Goal: Task Accomplishment & Management: Manage account settings

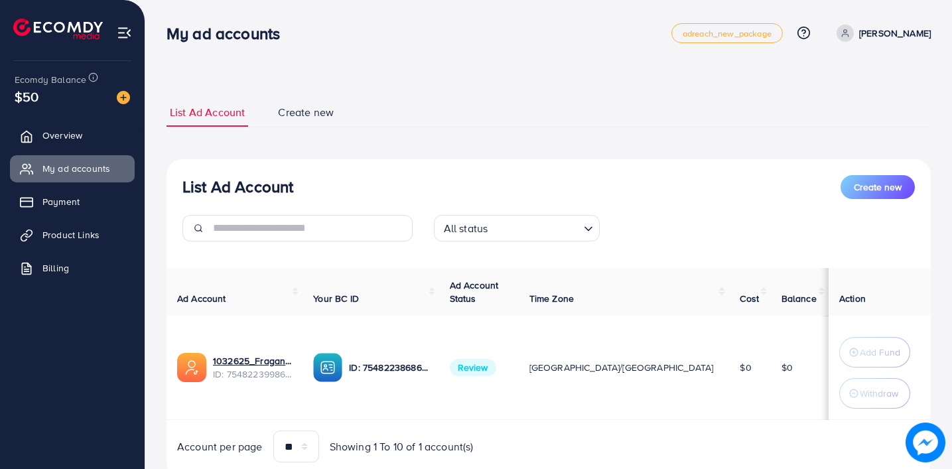
scroll to position [46, 0]
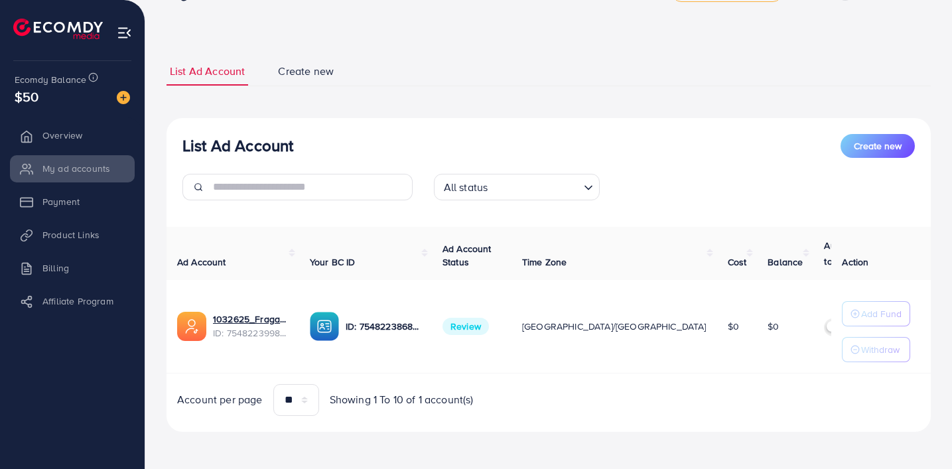
scroll to position [36, 0]
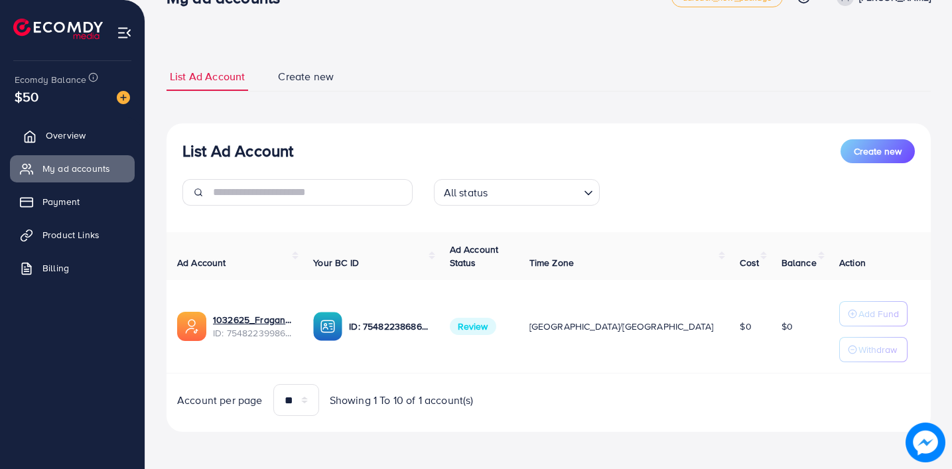
click at [42, 139] on link "Overview" at bounding box center [72, 135] width 125 height 27
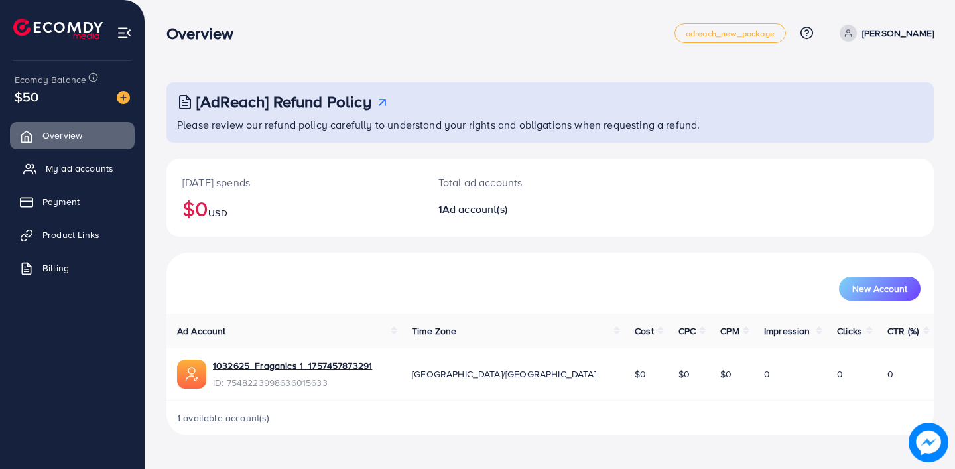
click at [84, 180] on link "My ad accounts" at bounding box center [72, 168] width 125 height 27
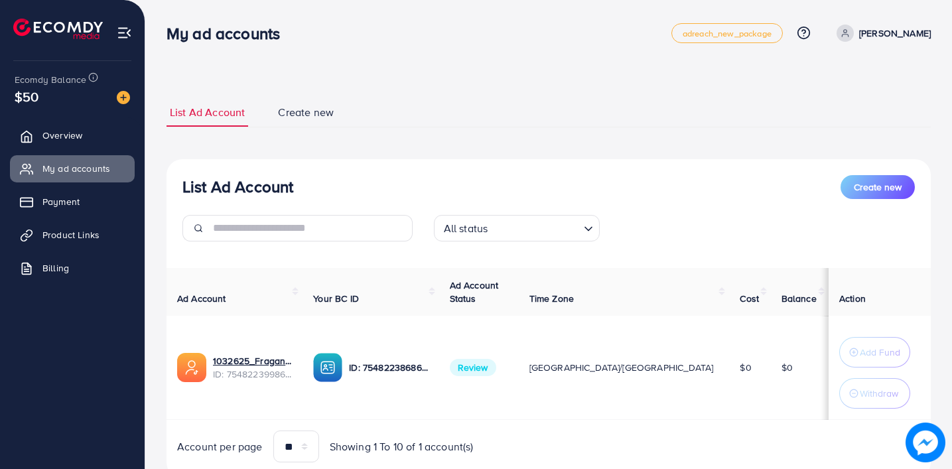
click at [865, 39] on link "[PERSON_NAME]" at bounding box center [881, 33] width 100 height 17
click at [845, 99] on link "Log out" at bounding box center [867, 109] width 126 height 30
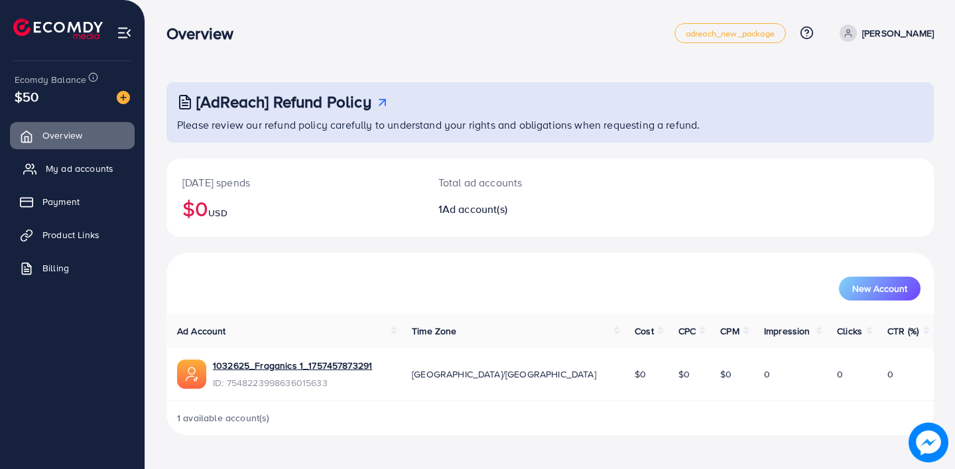
click at [74, 165] on span "My ad accounts" at bounding box center [80, 168] width 68 height 13
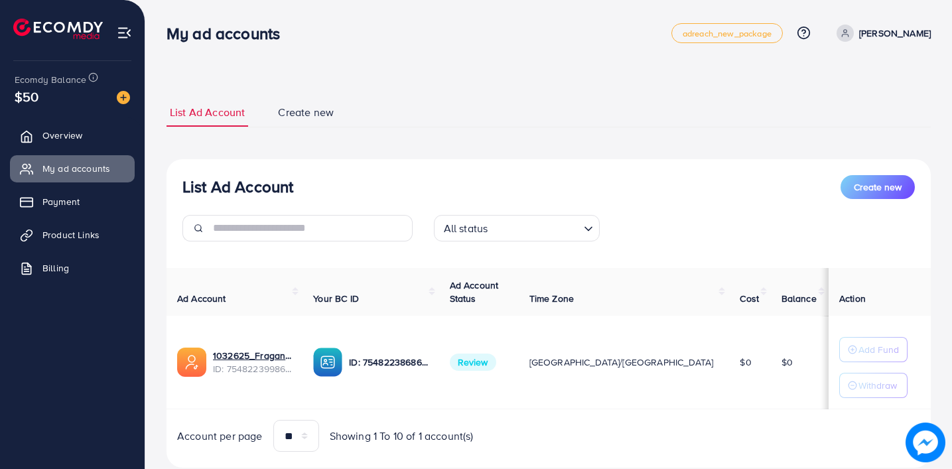
scroll to position [36, 0]
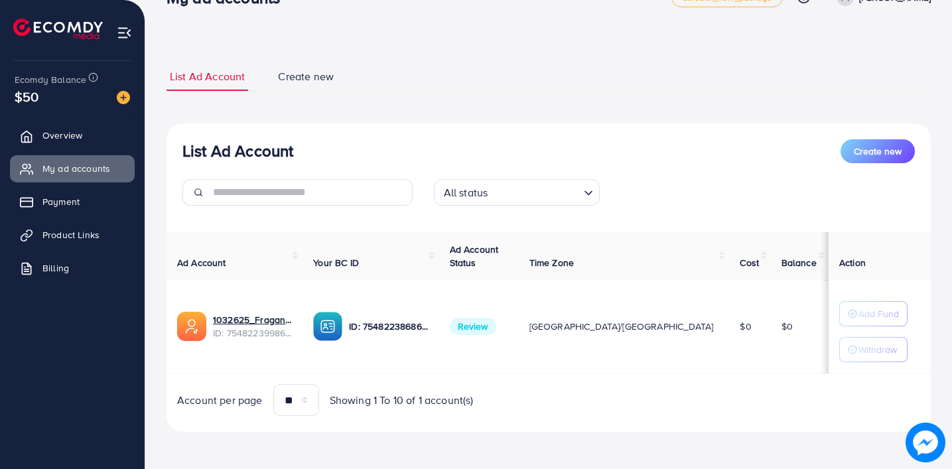
click at [496, 328] on span "Review" at bounding box center [473, 326] width 46 height 17
click at [729, 348] on td "$0" at bounding box center [749, 327] width 41 height 94
click at [66, 123] on link "Overview" at bounding box center [72, 135] width 125 height 27
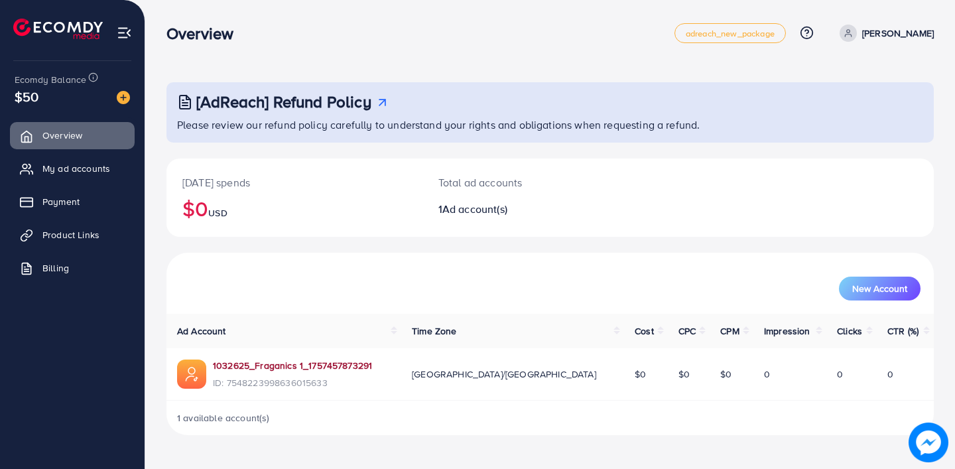
click at [313, 366] on link "1032625_Fraganics 1_1757457873291" at bounding box center [292, 365] width 159 height 13
click at [106, 171] on span "My ad accounts" at bounding box center [80, 168] width 68 height 13
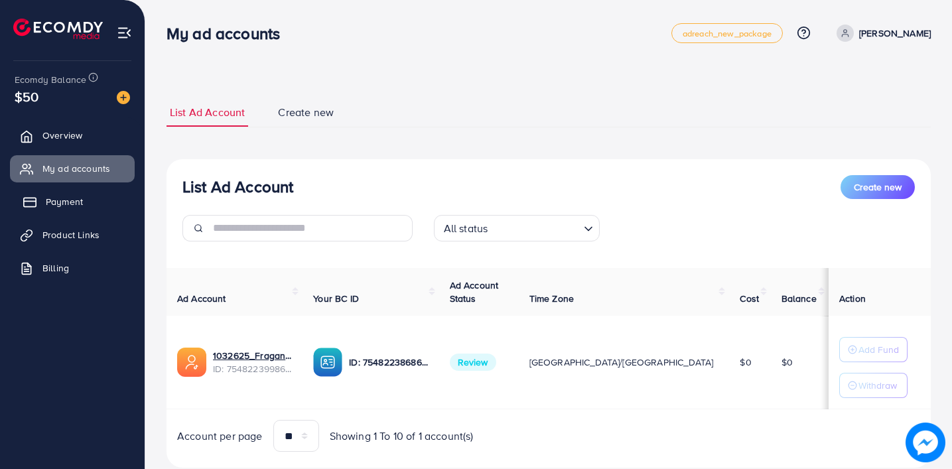
click at [74, 200] on span "Payment" at bounding box center [64, 201] width 37 height 13
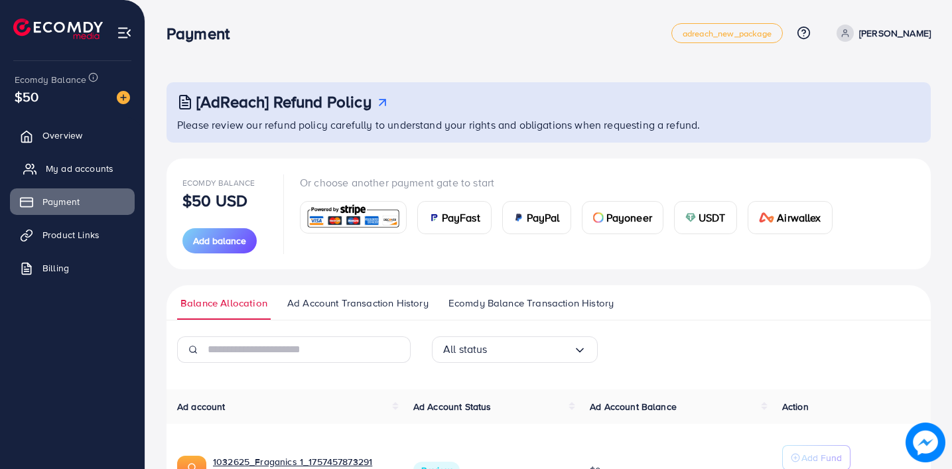
click at [117, 172] on link "My ad accounts" at bounding box center [72, 168] width 125 height 27
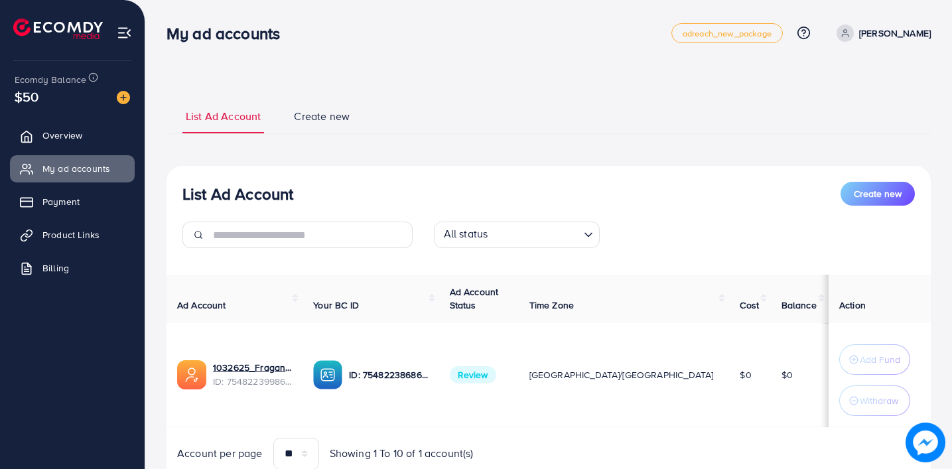
click at [307, 113] on span "Create new" at bounding box center [322, 116] width 56 height 15
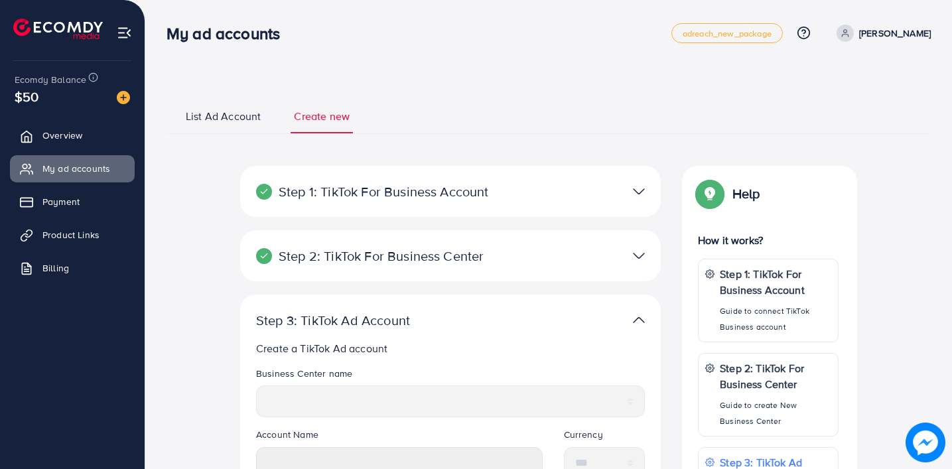
click at [228, 113] on span "List Ad Account" at bounding box center [223, 116] width 75 height 15
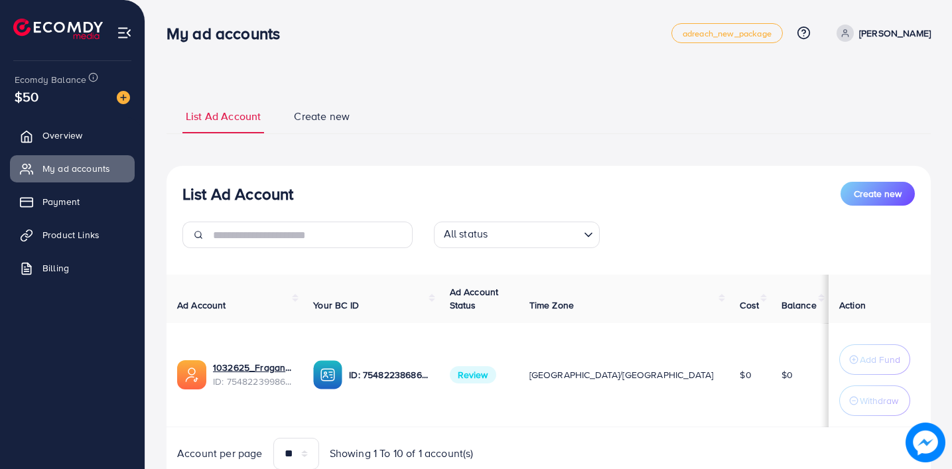
click at [502, 238] on input "Search for option" at bounding box center [535, 235] width 86 height 21
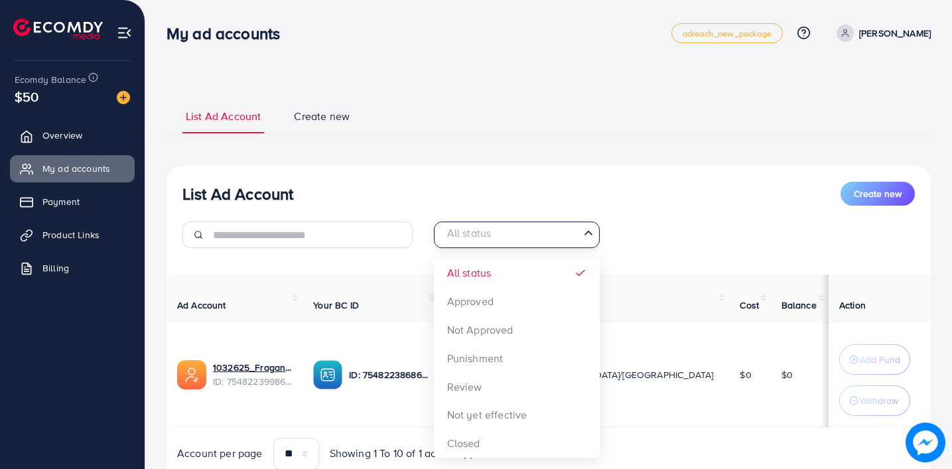
click at [667, 223] on div "All status Loading... All status Approved Not Approved Punishment Review Not ye…" at bounding box center [548, 240] width 251 height 37
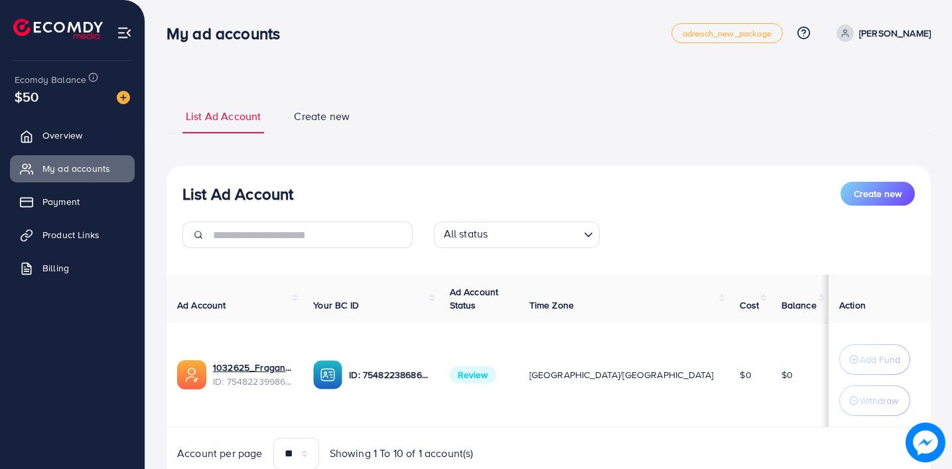
scroll to position [54, 0]
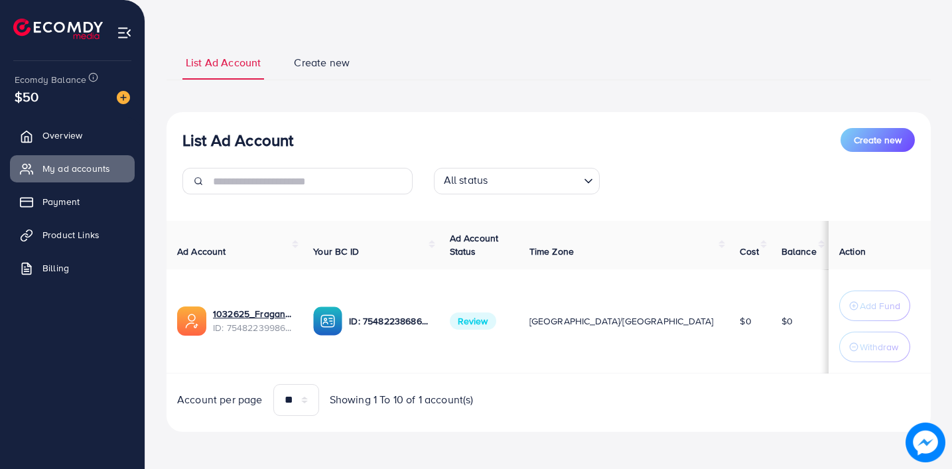
click at [583, 179] on icon "Search for option" at bounding box center [588, 181] width 13 height 13
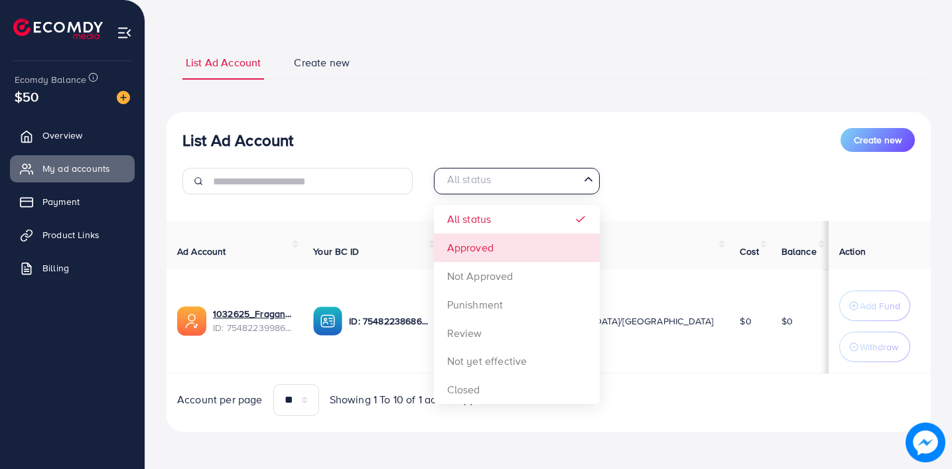
click at [522, 243] on div "List Ad Account Create new All status Loading... All status Approved Not Approv…" at bounding box center [549, 272] width 764 height 320
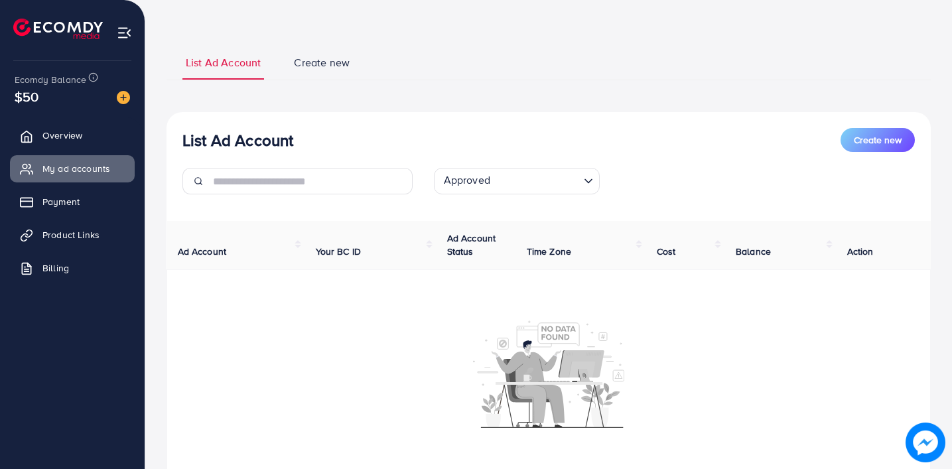
click at [589, 184] on icon "Search for option" at bounding box center [588, 181] width 13 height 13
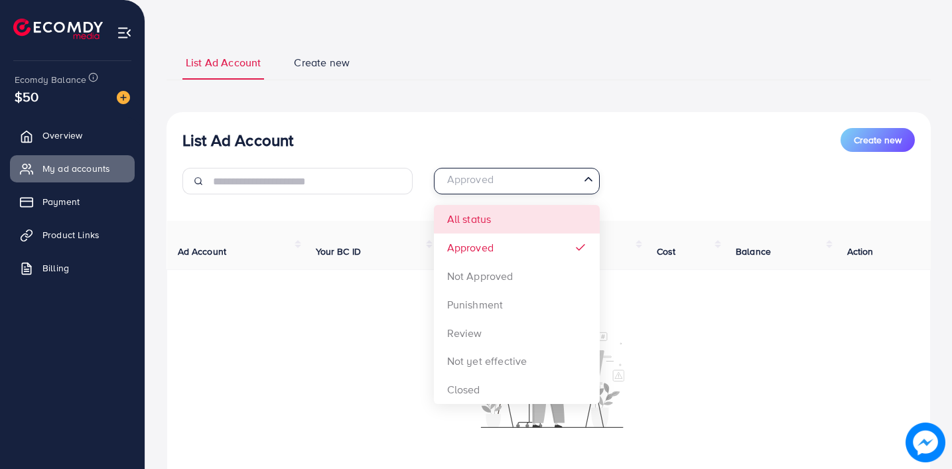
click at [506, 227] on div "List Ad Account Create new Approved Loading... All status Approved Not Approved…" at bounding box center [549, 324] width 764 height 425
